Goal: Task Accomplishment & Management: Manage account settings

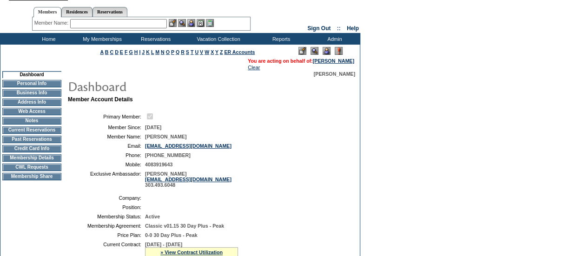
scroll to position [46, 0]
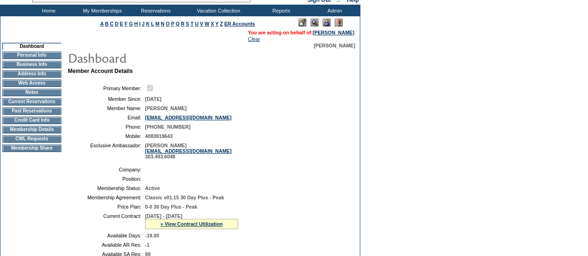
click at [23, 105] on td "Current Reservations" at bounding box center [31, 101] width 59 height 7
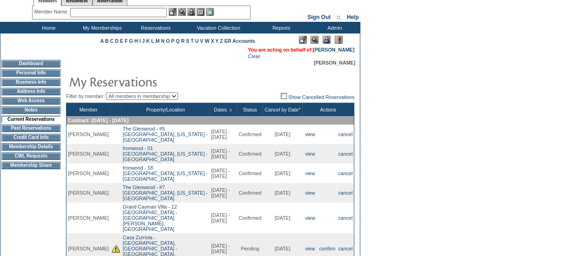
scroll to position [46, 0]
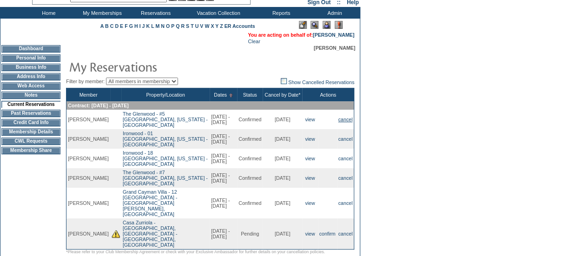
click at [345, 122] on link "cancel" at bounding box center [345, 120] width 14 height 6
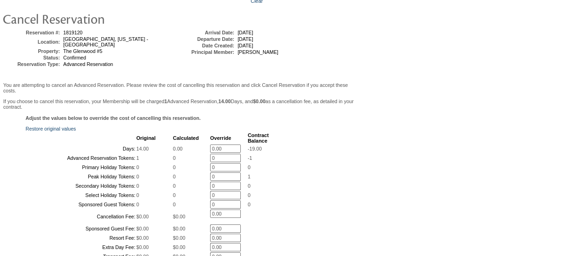
scroll to position [279, 0]
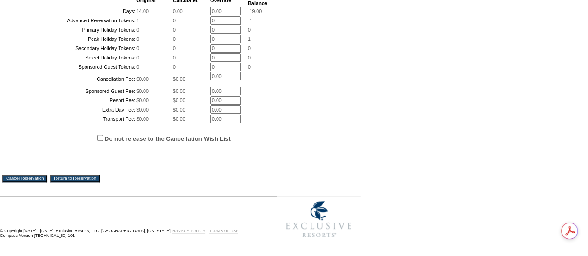
click at [13, 186] on td "You are attempting to cancel an Advanced Reservation. Please review the cost of…" at bounding box center [179, 68] width 355 height 249
click at [15, 181] on input "Cancel Reservation" at bounding box center [24, 178] width 45 height 7
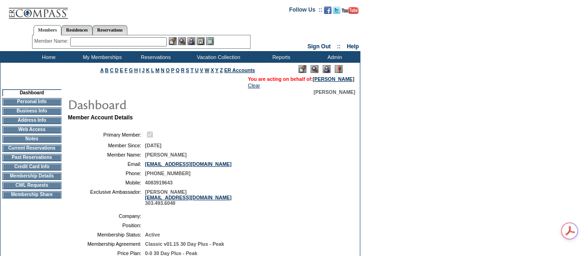
click at [36, 152] on td "Current Reservations" at bounding box center [31, 147] width 59 height 7
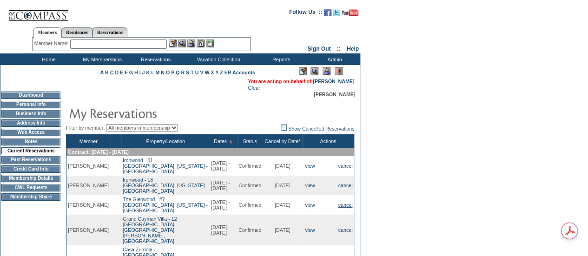
click at [344, 202] on link "cancel" at bounding box center [345, 205] width 14 height 6
